Goal: Transaction & Acquisition: Purchase product/service

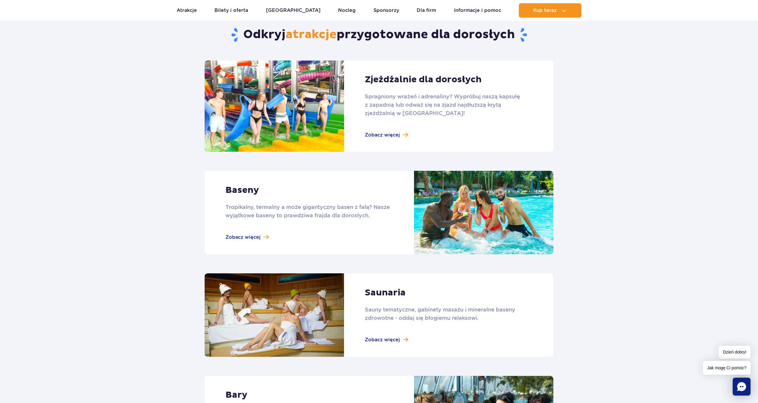
scroll to position [138, 0]
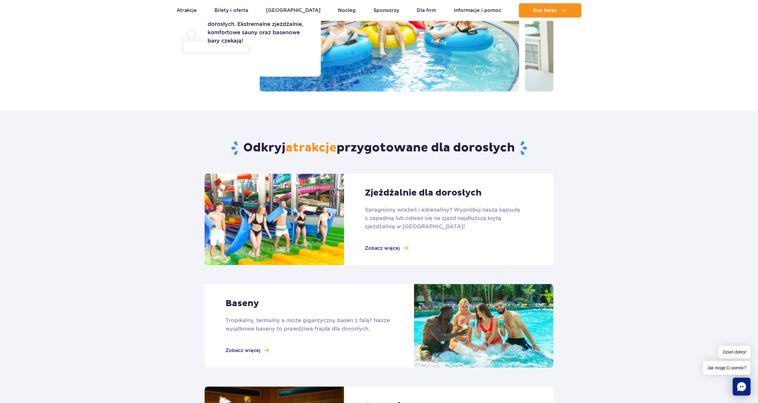
click at [387, 246] on link at bounding box center [379, 219] width 349 height 91
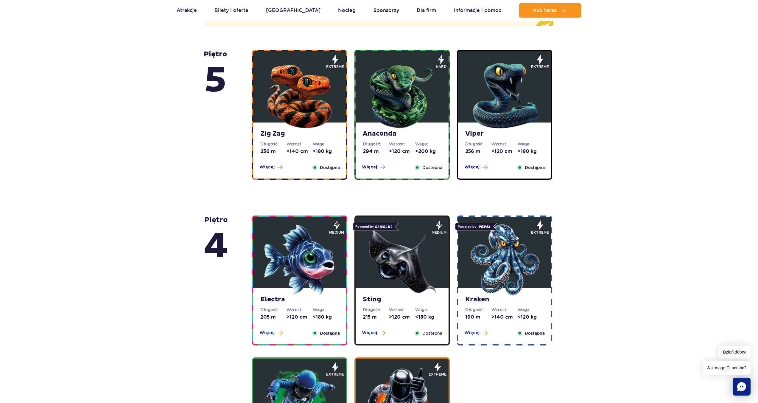
scroll to position [351, 0]
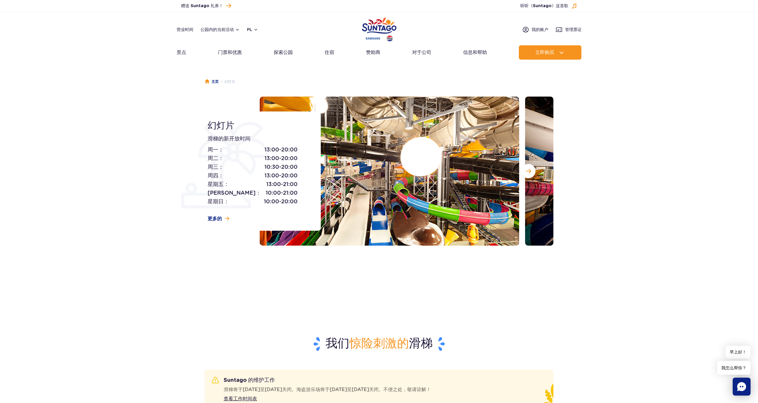
click at [591, 264] on div "主页 幻灯片 幻灯片 滑梯的新开放时间 周一： 13:00-20:00 周二： 13:00-20:00 周三： 10:30-20:00 周四： 13:00-2…" at bounding box center [379, 174] width 758 height 214
click at [462, 264] on div "主页 幻灯片 幻灯片 滑梯的新开放时间 周一： 13:00-20:00 周二： 13:00-20:00 周三： 10:30-20:00 周四： 13:00-2…" at bounding box center [379, 174] width 758 height 214
click at [283, 53] on font "探索公园" at bounding box center [283, 52] width 19 height 6
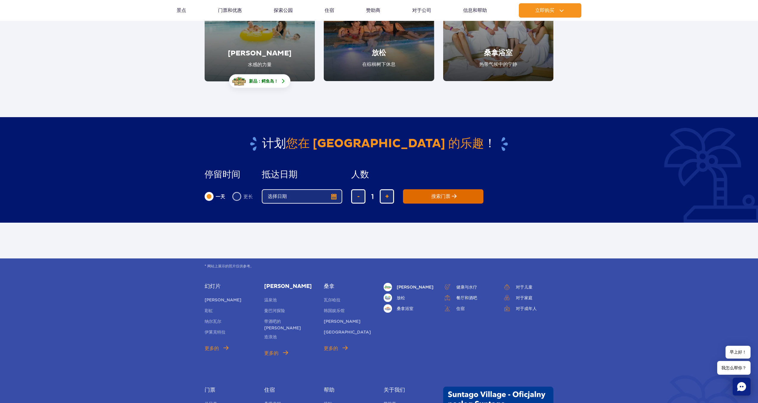
scroll to position [142, 0]
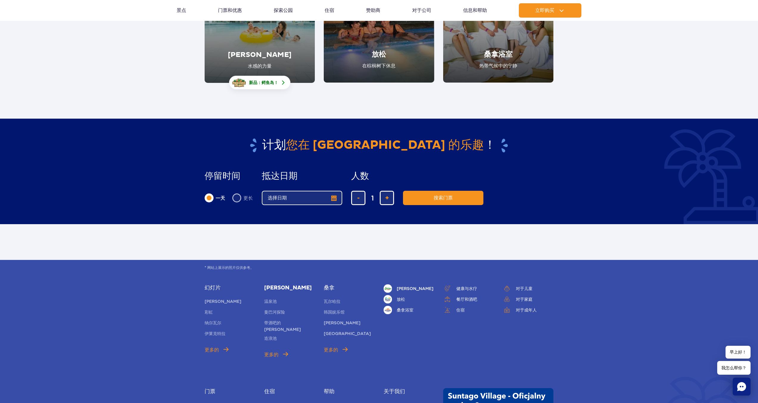
click at [334, 199] on button "选择日期" at bounding box center [302, 198] width 80 height 14
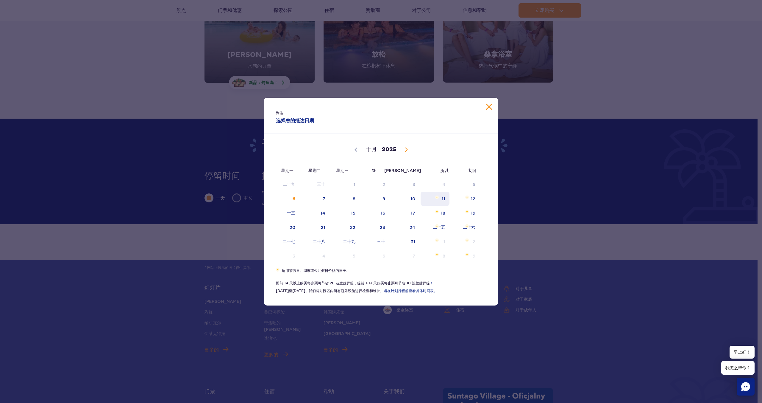
click at [447, 199] on span "11" at bounding box center [435, 199] width 30 height 14
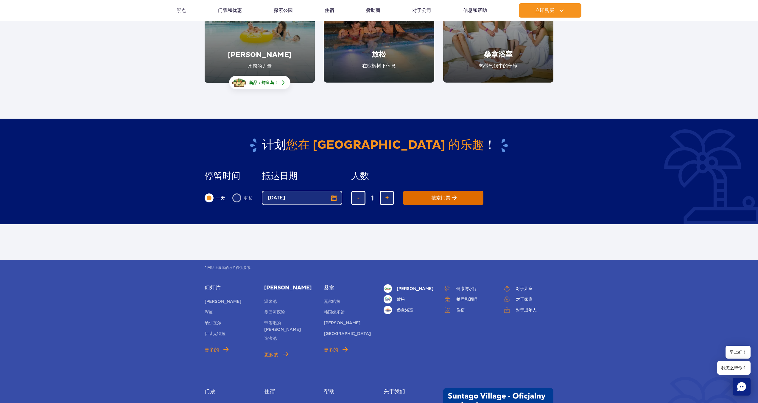
click at [447, 201] on button "搜索门票" at bounding box center [443, 198] width 80 height 14
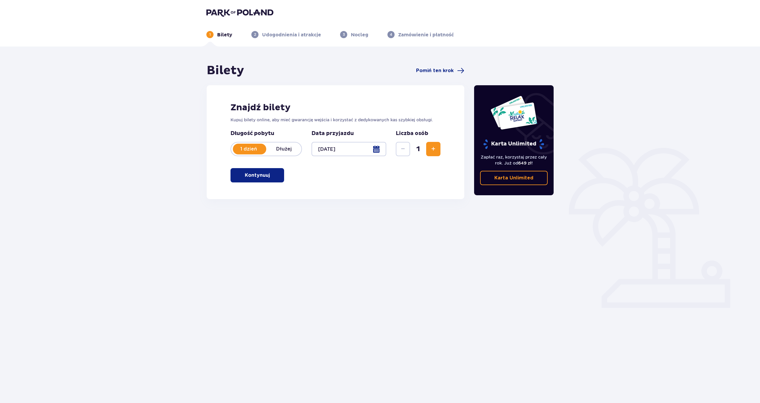
click at [285, 179] on div "Znajdź bilety Kupuj bilety online, aby mieć gwarancję wejścia i korzystać z ded…" at bounding box center [336, 142] width 258 height 114
click at [280, 177] on button "Kontynuuj" at bounding box center [257, 175] width 54 height 14
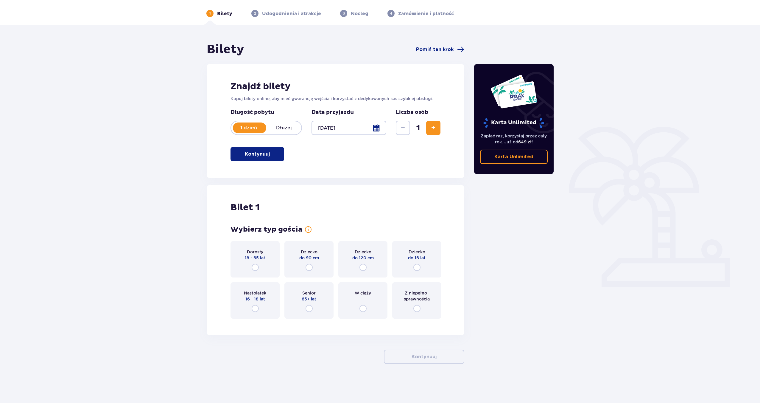
scroll to position [21, 0]
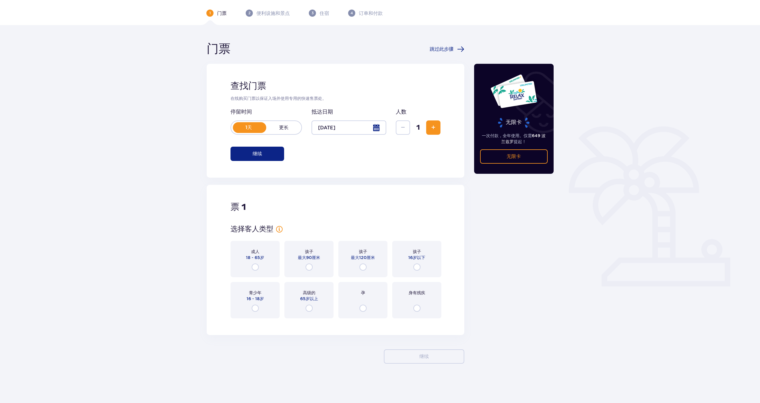
click at [256, 268] on input "radio" at bounding box center [255, 266] width 7 height 7
radio input "true"
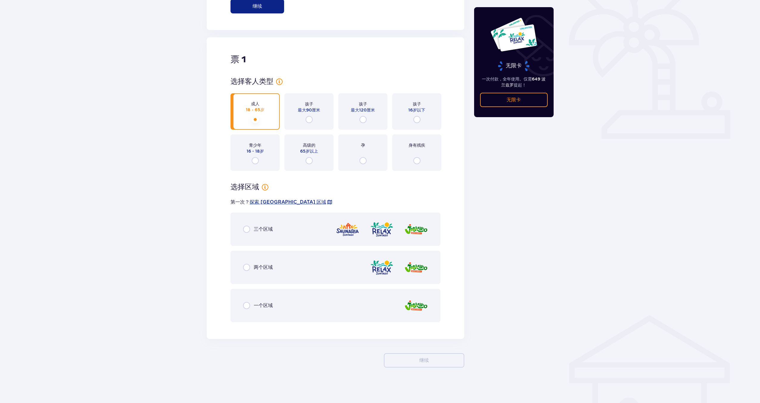
scroll to position [169, 0]
click at [258, 225] on span "三个区域" at bounding box center [263, 228] width 19 height 7
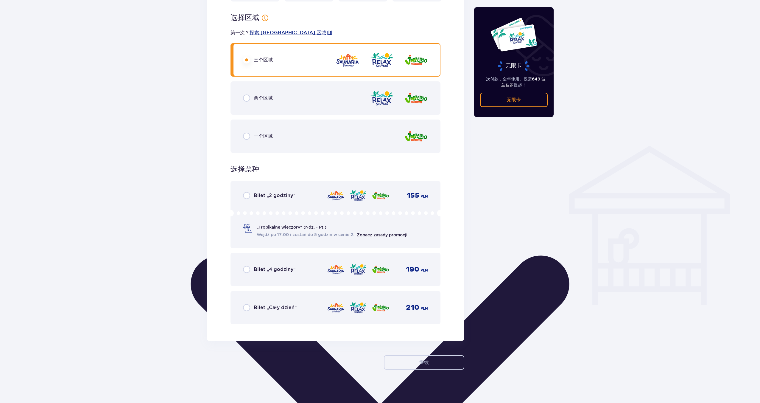
scroll to position [340, 0]
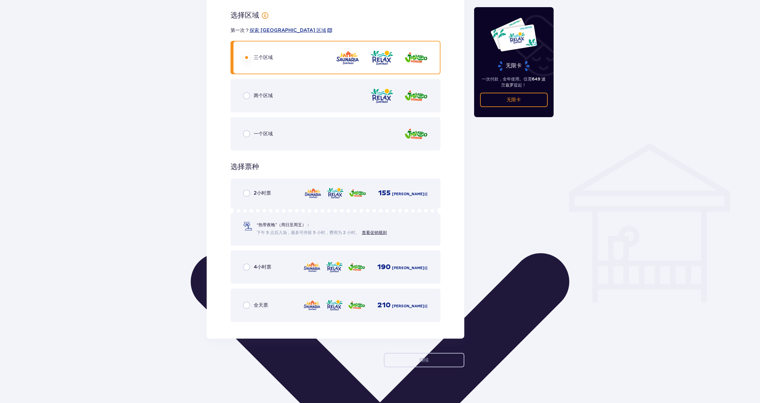
click at [252, 303] on div "全天票" at bounding box center [255, 304] width 25 height 7
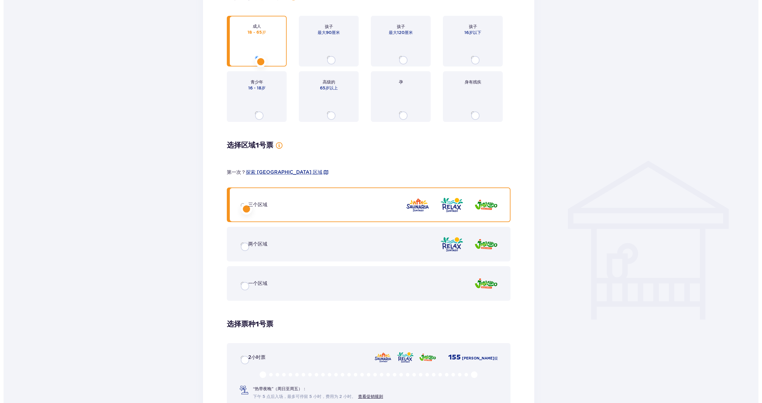
scroll to position [0, 0]
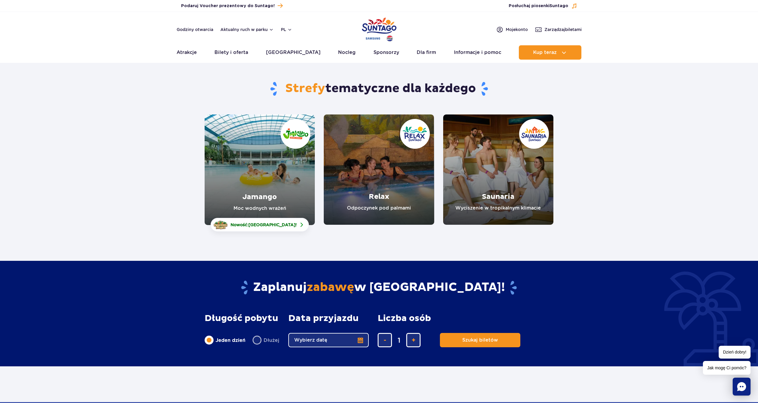
click at [411, 134] on link "Relax" at bounding box center [379, 169] width 110 height 110
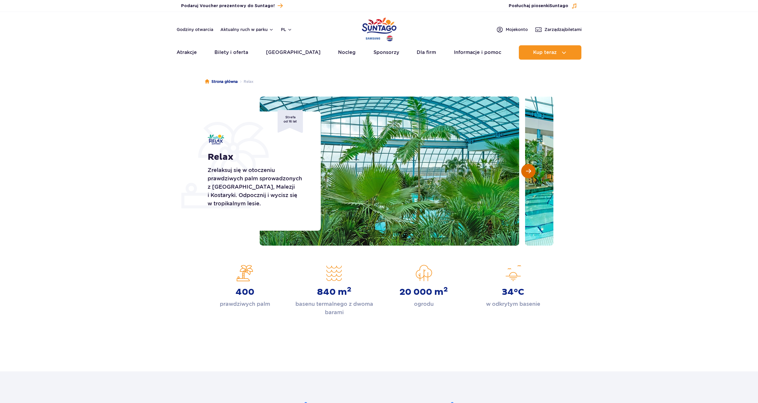
click at [526, 174] on button "Następny slajd" at bounding box center [528, 171] width 14 height 14
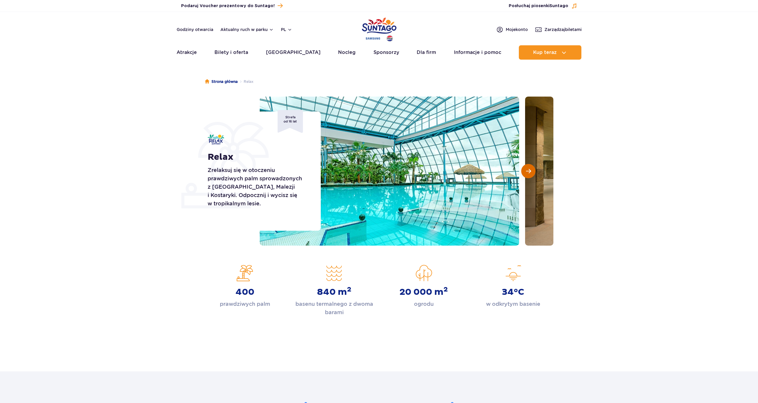
click at [526, 174] on button "Następny slajd" at bounding box center [528, 171] width 14 height 14
